Goal: Book appointment/travel/reservation

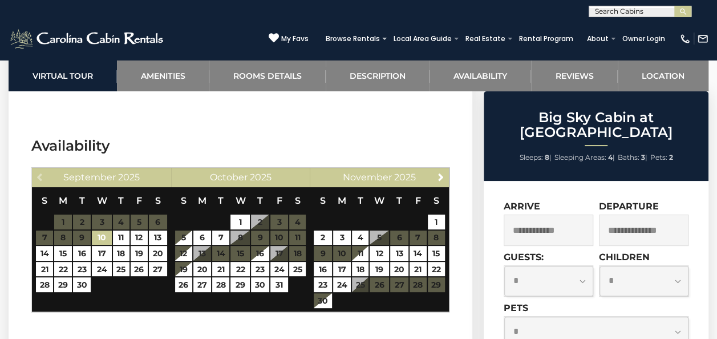
scroll to position [2169, 0]
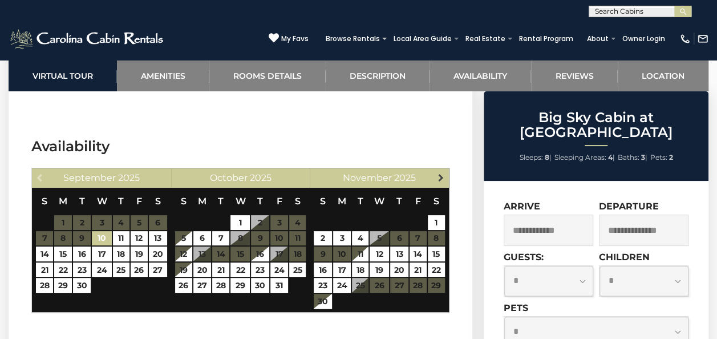
click at [440, 173] on span "Next" at bounding box center [440, 177] width 9 height 9
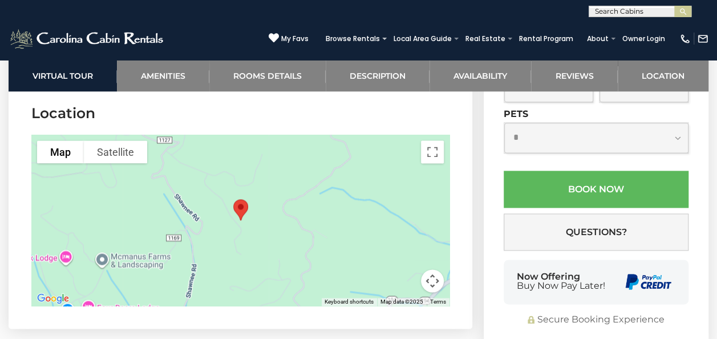
scroll to position [2854, 0]
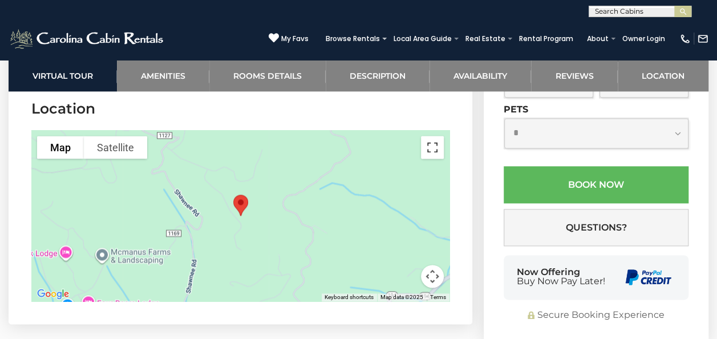
click at [430, 136] on button "Toggle fullscreen view" at bounding box center [432, 147] width 23 height 23
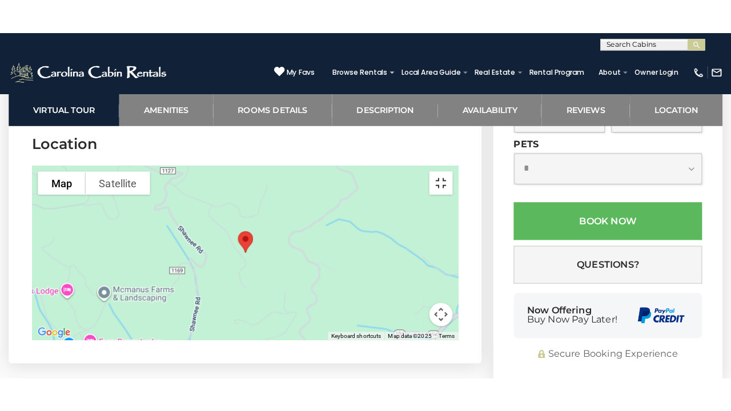
scroll to position [2827, 0]
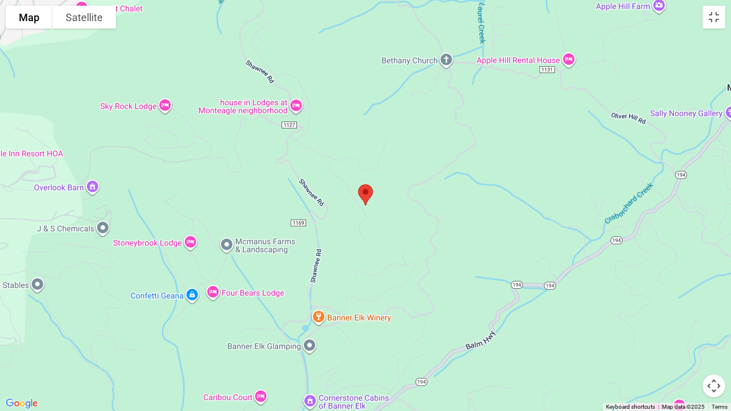
click at [340, 209] on div at bounding box center [365, 205] width 731 height 411
click at [715, 16] on button "Toggle fullscreen view" at bounding box center [713, 17] width 23 height 23
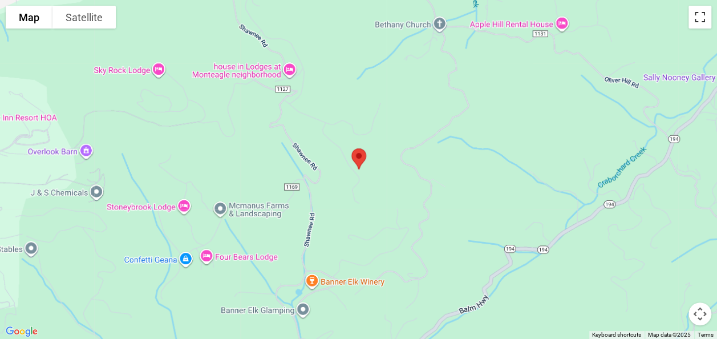
scroll to position [2283, 0]
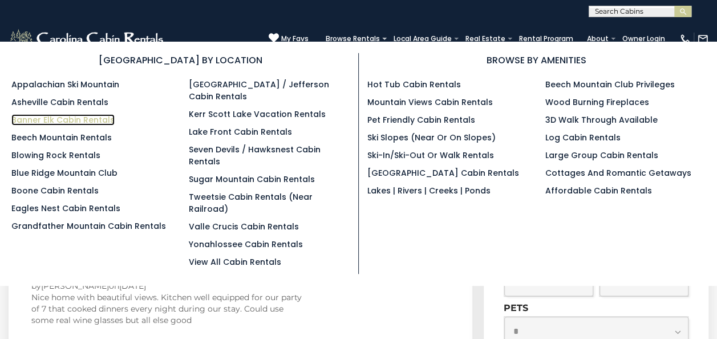
click at [49, 116] on link "Banner Elk Cabin Rentals" at bounding box center [62, 119] width 103 height 11
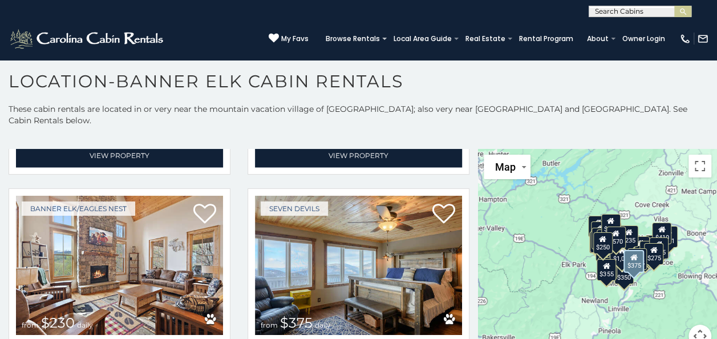
scroll to position [3139, 0]
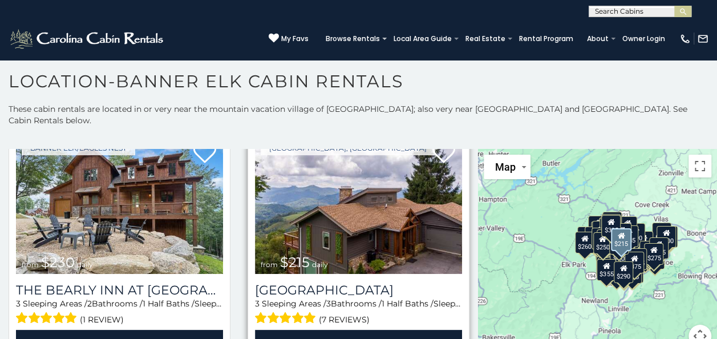
scroll to position [4374, 0]
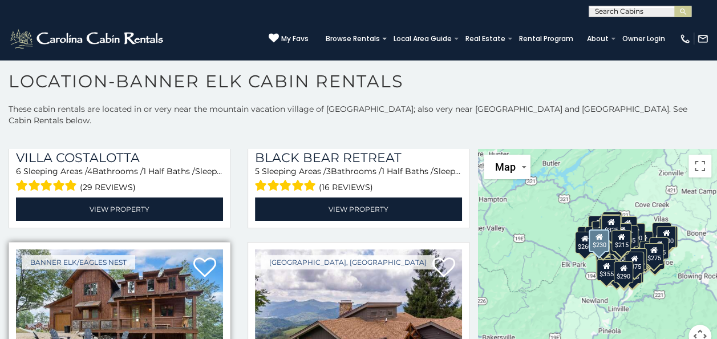
click at [109, 249] on img at bounding box center [119, 318] width 207 height 139
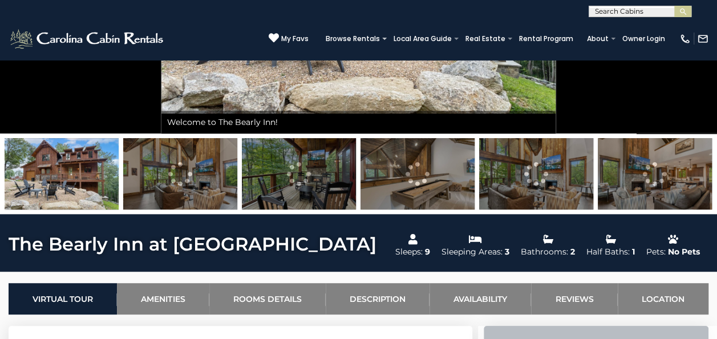
scroll to position [285, 0]
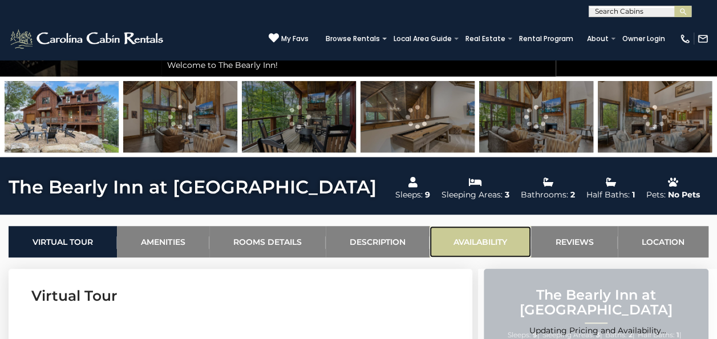
click at [488, 235] on link "Availability" at bounding box center [481, 241] width 102 height 31
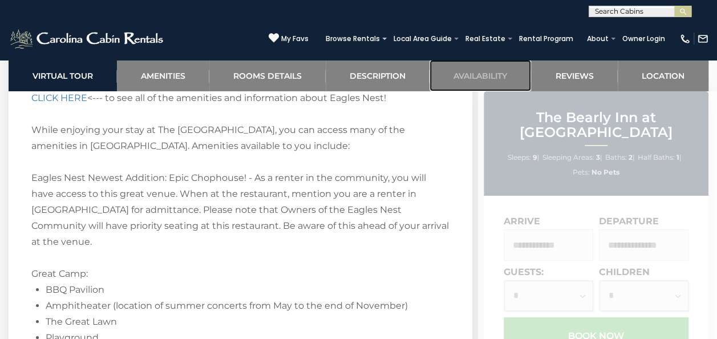
scroll to position [3136, 0]
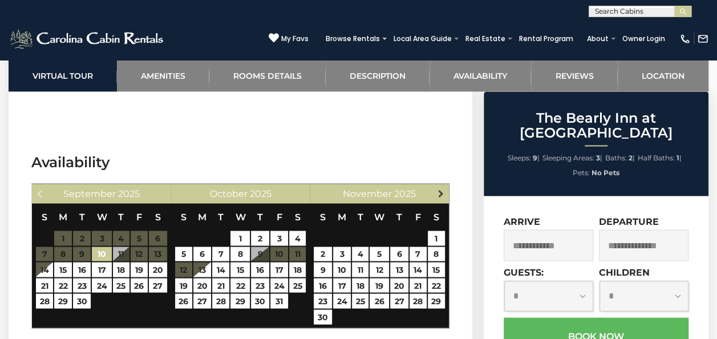
click at [440, 188] on span "Next" at bounding box center [440, 192] width 9 height 9
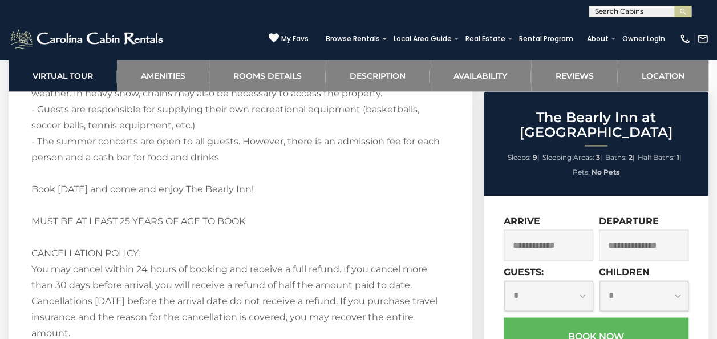
scroll to position [2908, 0]
